Goal: Task Accomplishment & Management: Use online tool/utility

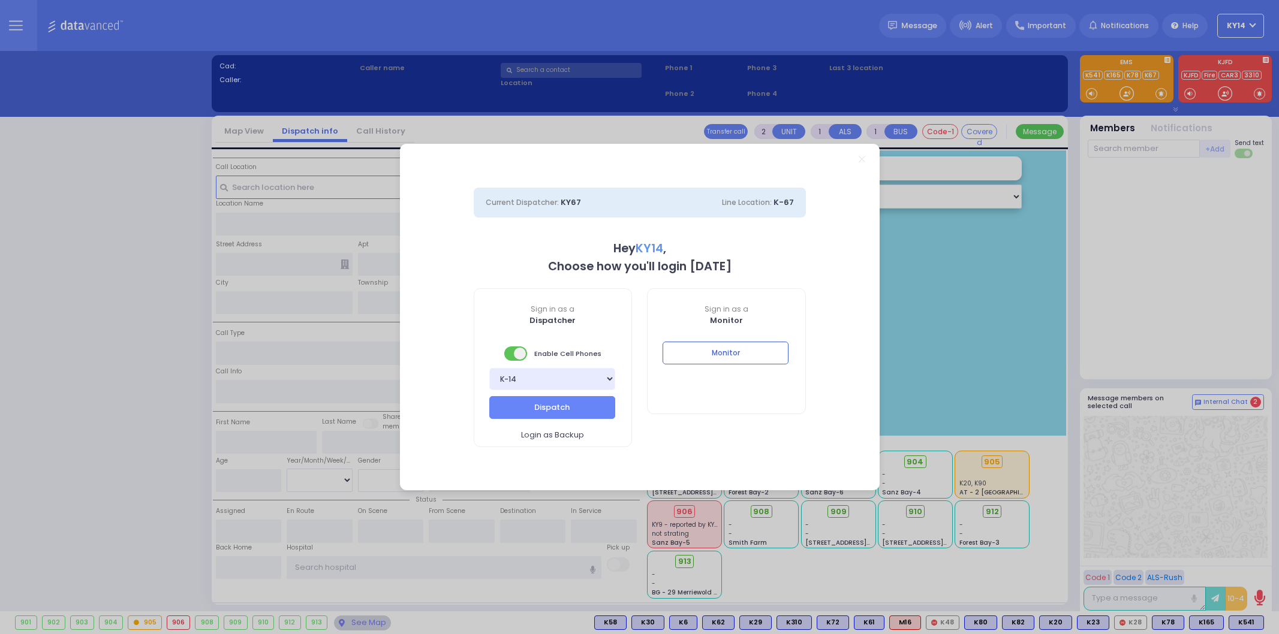
select select "2"
type input "ky14"
click at [717, 350] on button "Monitor" at bounding box center [726, 353] width 126 height 23
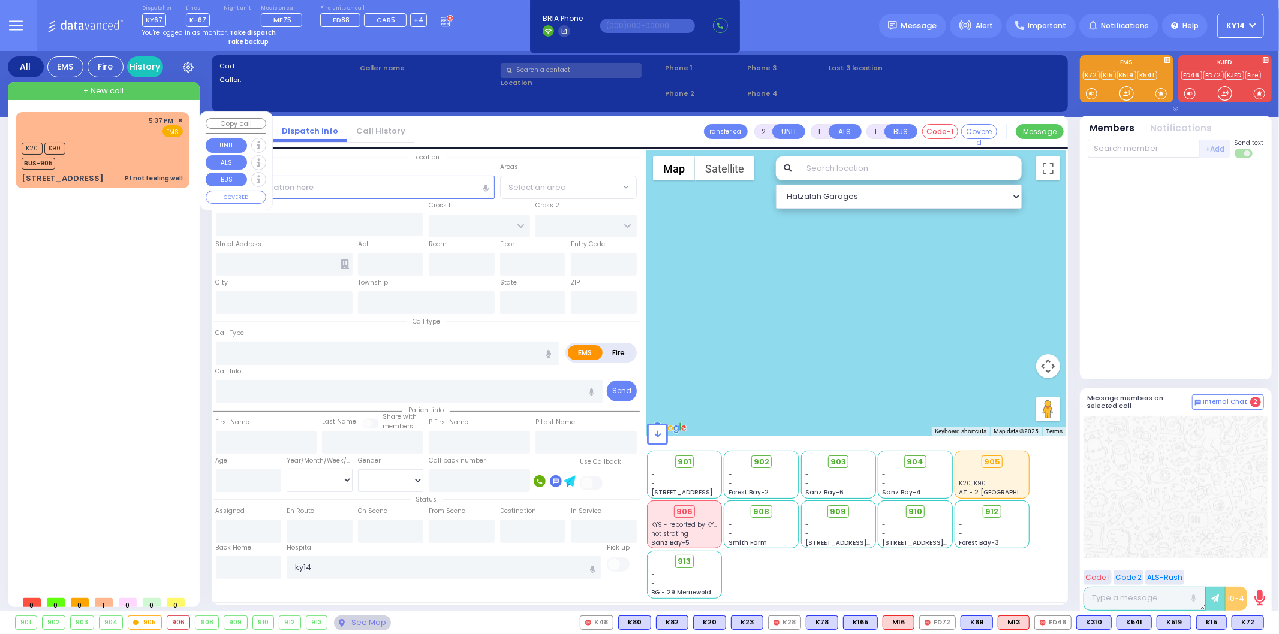
click at [109, 283] on div "5:37 PM ✕ K20 K90" at bounding box center [105, 351] width 179 height 479
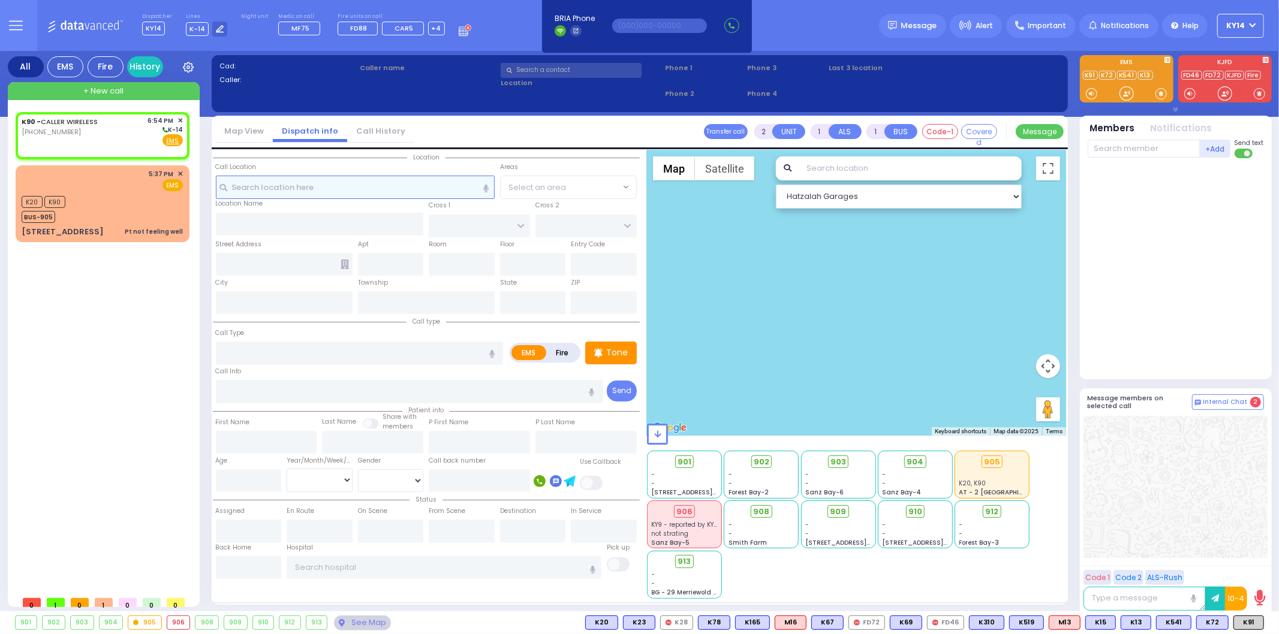
select select
radio input "true"
select select
type input "18:54"
select select "Hatzalah Garages"
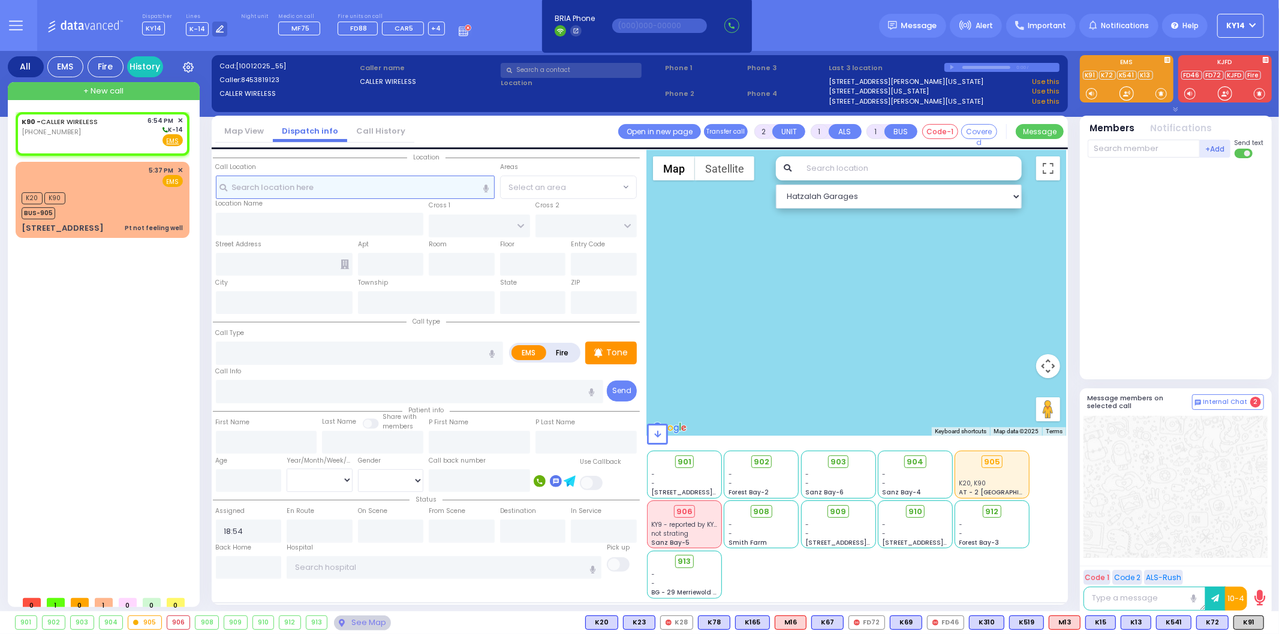
select select
radio input "true"
select select
select select "Hatzalah Garages"
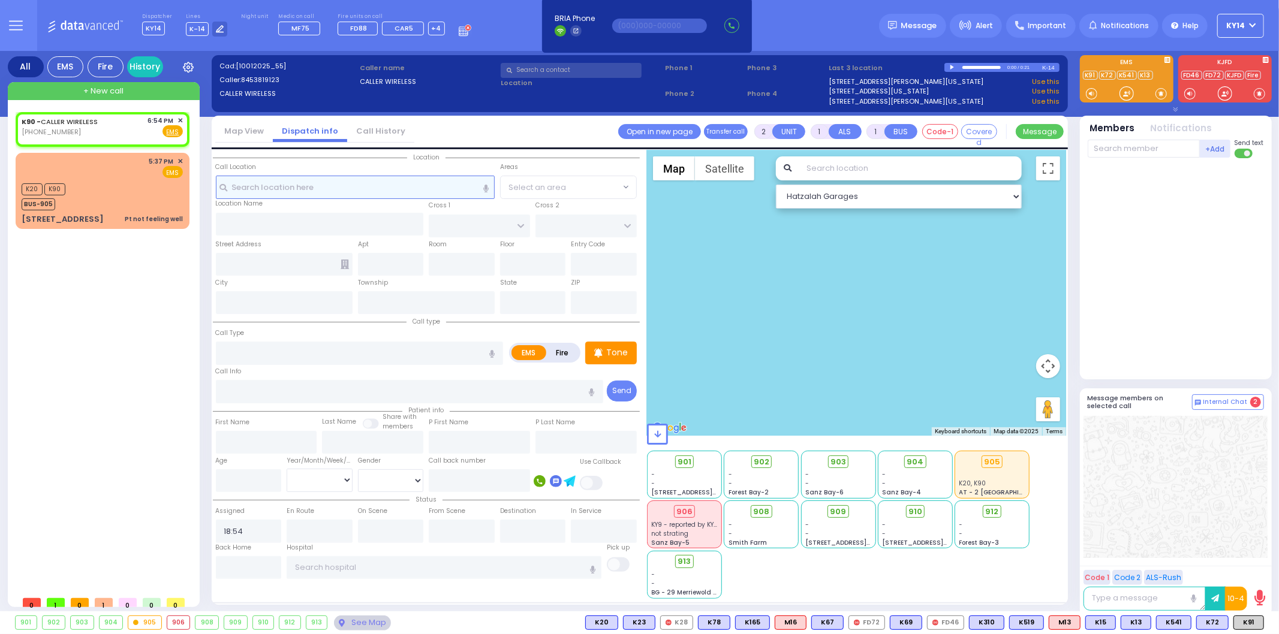
select select
radio input "true"
select select
select select "Hatzalah Garages"
